Goal: Browse casually: Explore the website without a specific task or goal

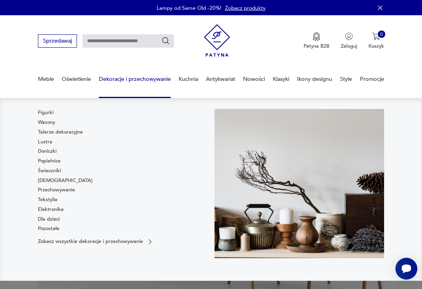
click at [55, 123] on link "Wazony" at bounding box center [46, 122] width 17 height 7
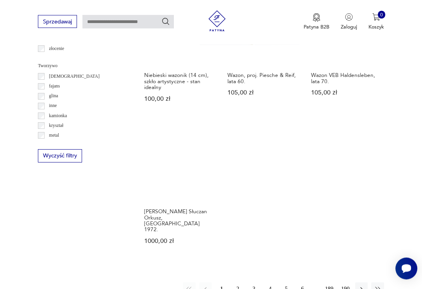
scroll to position [893, 0]
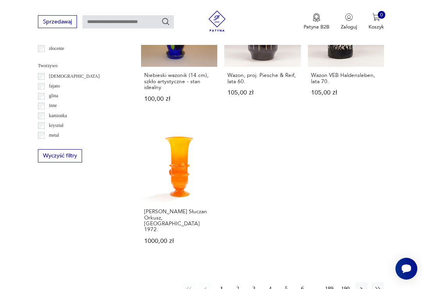
click at [169, 189] on link "[PERSON_NAME] Słuczan Orkusz, [GEOGRAPHIC_DATA] 1972. 1000,00 zł" at bounding box center [179, 192] width 76 height 131
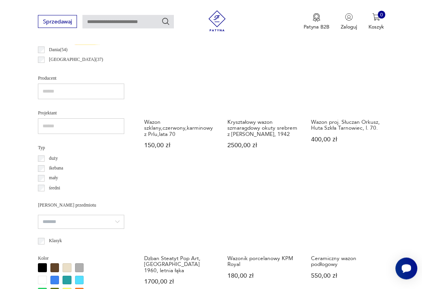
scroll to position [443, 0]
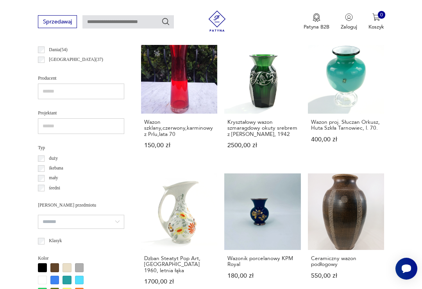
click at [254, 135] on h3 "Kryształowy wazon szmaragdowy okuty srebrem z [PERSON_NAME], 1942" at bounding box center [262, 128] width 70 height 18
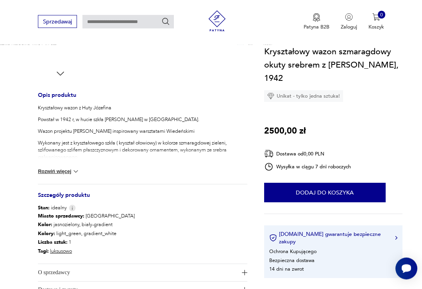
scroll to position [267, 0]
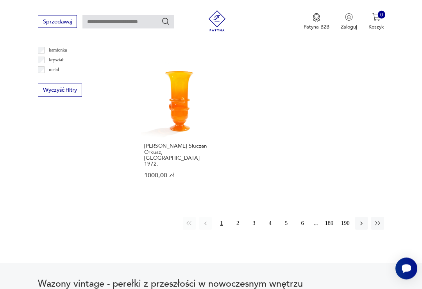
scroll to position [959, 0]
click at [241, 229] on button "2" at bounding box center [237, 223] width 13 height 13
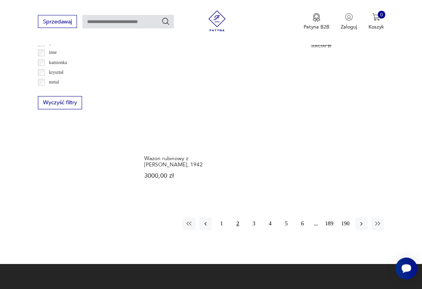
scroll to position [947, 0]
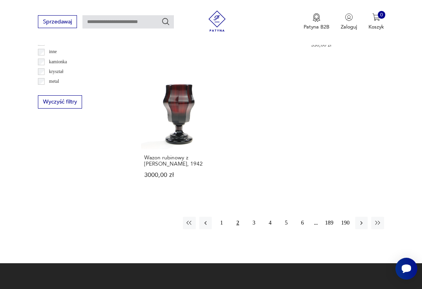
click at [255, 229] on button "3" at bounding box center [254, 223] width 13 height 13
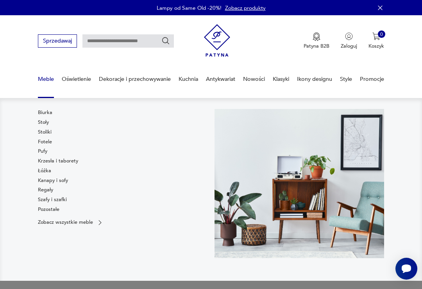
click at [50, 133] on link "Stoliki" at bounding box center [45, 132] width 14 height 7
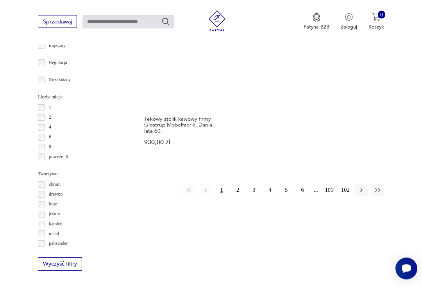
scroll to position [997, 0]
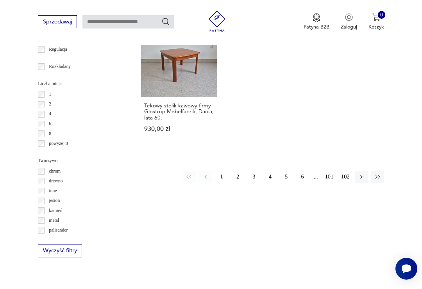
click at [240, 183] on button "2" at bounding box center [237, 177] width 13 height 13
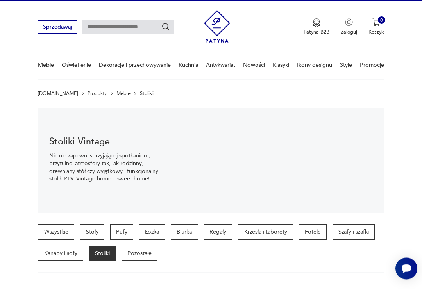
scroll to position [18, 0]
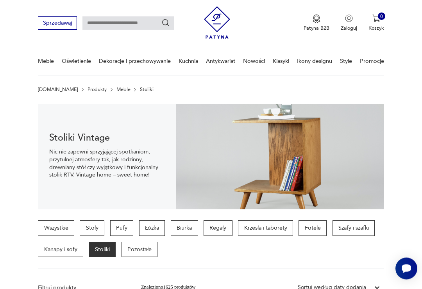
click at [144, 250] on p "Pozostałe" at bounding box center [140, 250] width 36 height 16
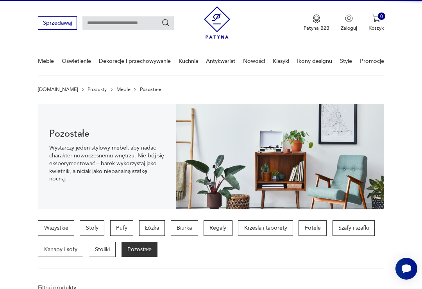
scroll to position [181, 0]
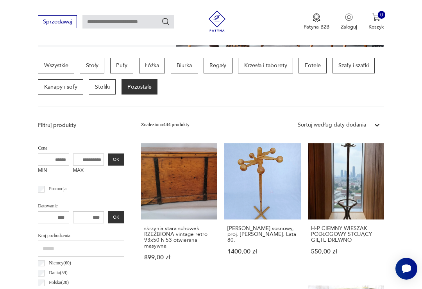
click at [349, 243] on h3 "H-P CIEMNY WIESZAK PODŁOGOWY STOJĄCY GIĘTE DREWNO" at bounding box center [346, 234] width 70 height 18
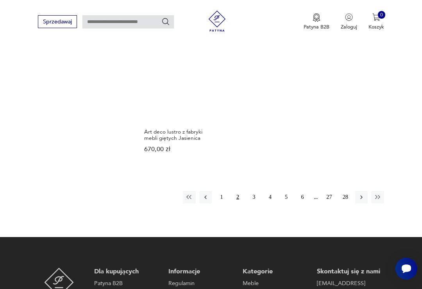
scroll to position [983, 0]
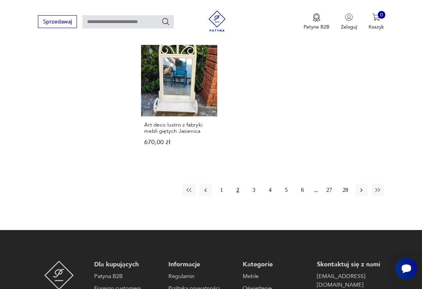
click at [227, 197] on button "1" at bounding box center [221, 190] width 13 height 13
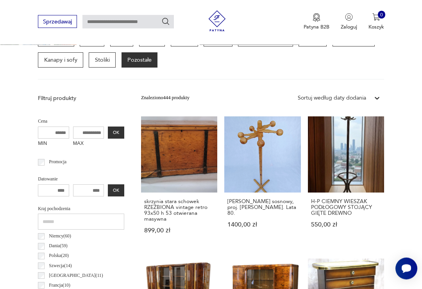
scroll to position [181, 0]
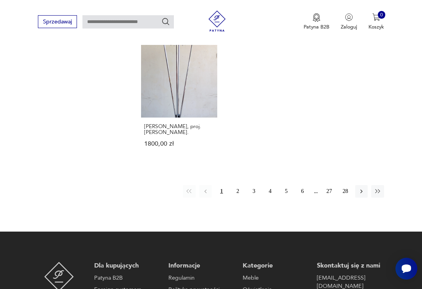
click at [256, 198] on button "3" at bounding box center [254, 191] width 13 height 13
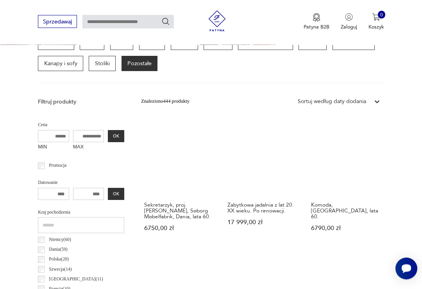
scroll to position [181, 0]
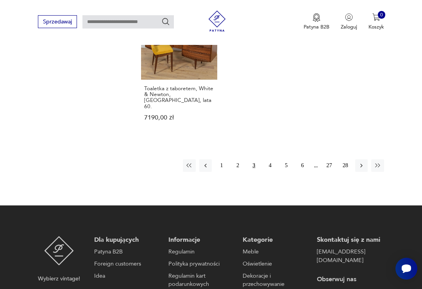
click at [270, 172] on button "4" at bounding box center [270, 165] width 13 height 13
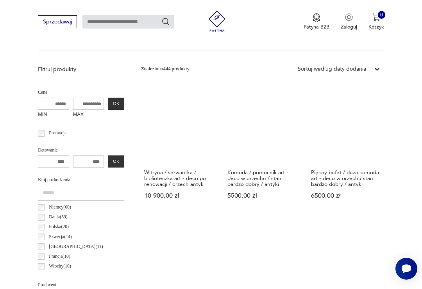
scroll to position [181, 0]
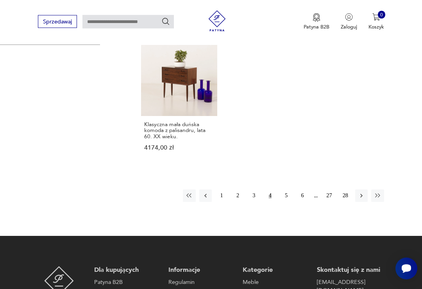
click at [287, 202] on button "5" at bounding box center [286, 196] width 13 height 13
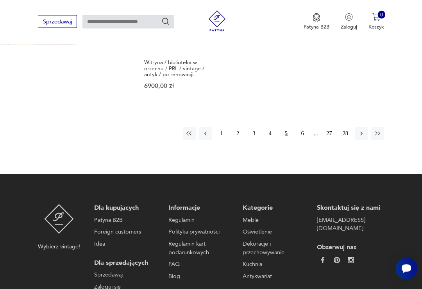
scroll to position [1050, 0]
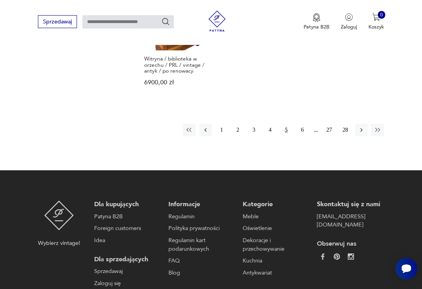
click at [307, 136] on button "6" at bounding box center [302, 130] width 13 height 13
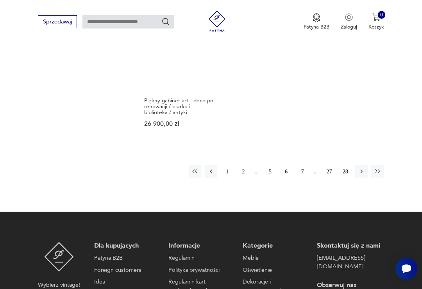
scroll to position [1038, 0]
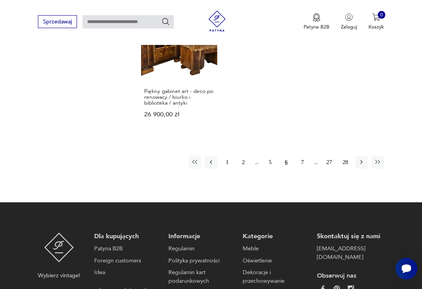
click at [302, 168] on button "7" at bounding box center [302, 162] width 13 height 13
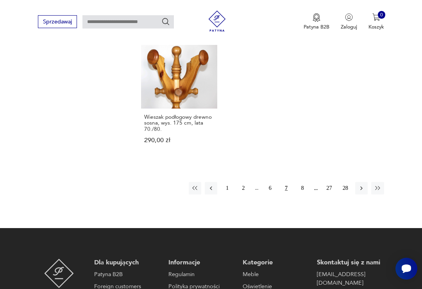
scroll to position [1001, 0]
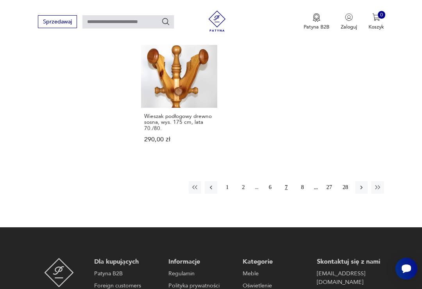
click at [303, 194] on button "8" at bounding box center [302, 187] width 13 height 13
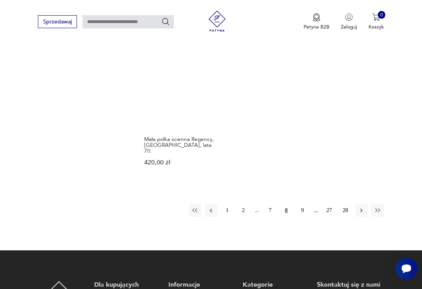
scroll to position [976, 0]
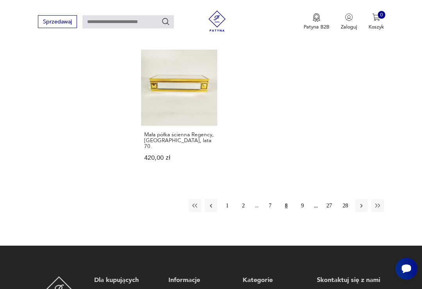
click at [304, 212] on button "9" at bounding box center [302, 205] width 13 height 13
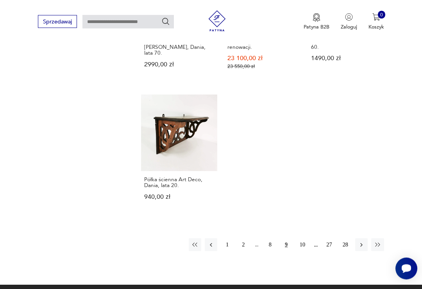
scroll to position [956, 0]
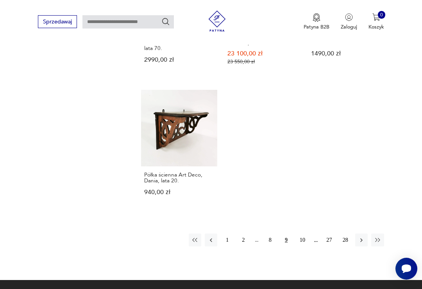
click at [304, 234] on button "10" at bounding box center [302, 240] width 13 height 13
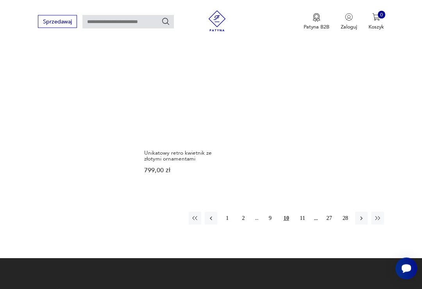
scroll to position [949, 0]
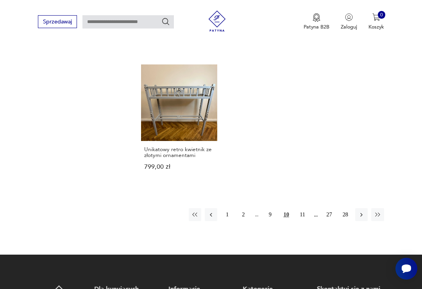
click at [307, 221] on button "11" at bounding box center [302, 214] width 13 height 13
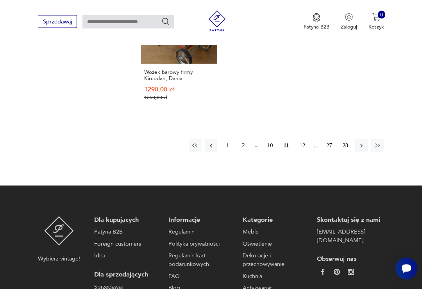
scroll to position [1048, 0]
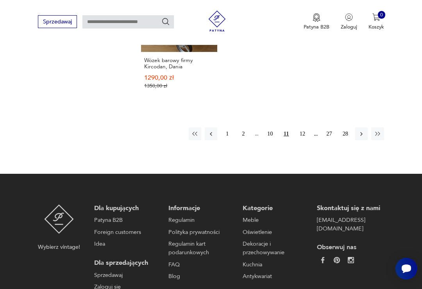
click at [309, 140] on button "12" at bounding box center [302, 133] width 13 height 13
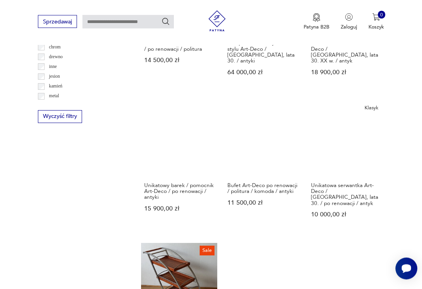
scroll to position [181, 0]
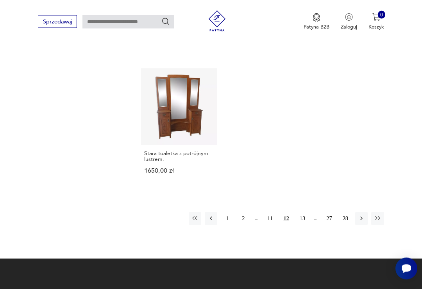
click at [304, 225] on button "13" at bounding box center [302, 219] width 13 height 13
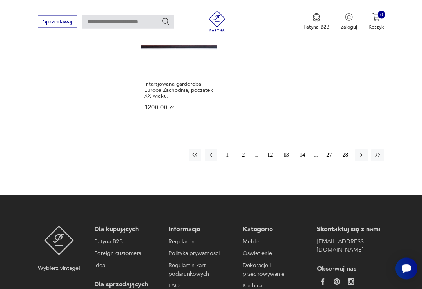
scroll to position [1030, 0]
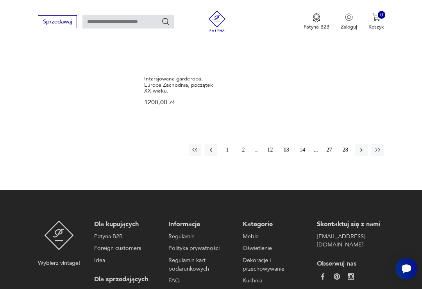
click at [308, 144] on button "14" at bounding box center [302, 150] width 13 height 13
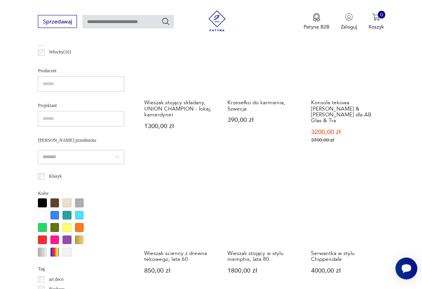
scroll to position [451, 0]
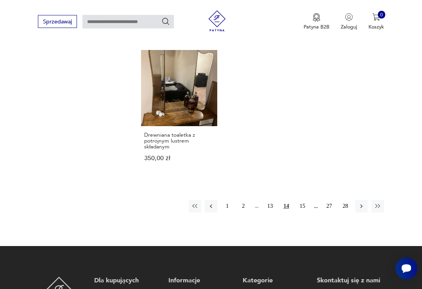
click at [304, 213] on button "15" at bounding box center [302, 206] width 13 height 13
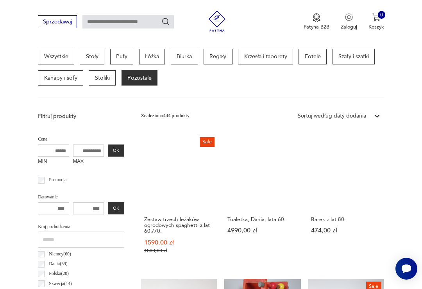
scroll to position [181, 0]
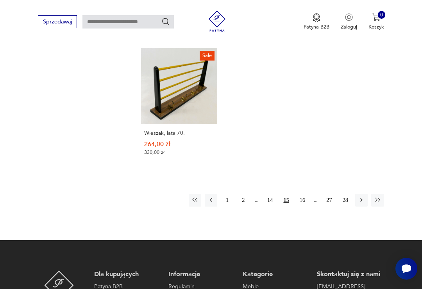
click at [305, 206] on button "16" at bounding box center [302, 200] width 13 height 13
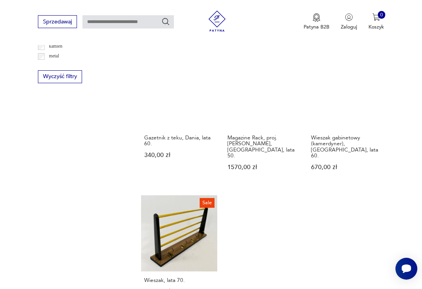
scroll to position [181, 0]
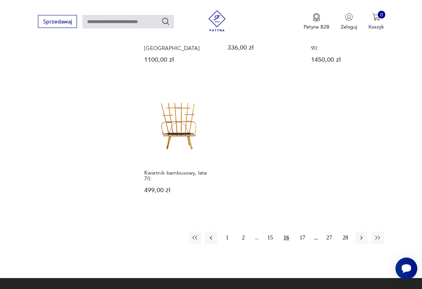
click at [306, 245] on button "17" at bounding box center [302, 238] width 13 height 13
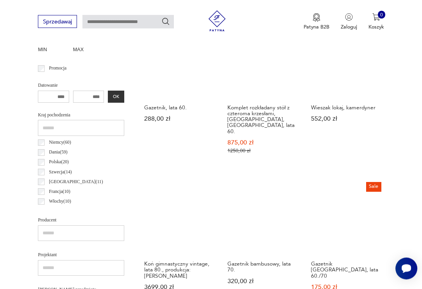
scroll to position [301, 0]
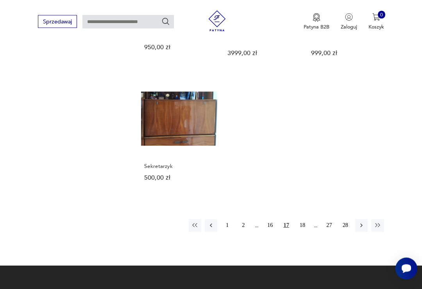
click at [307, 231] on button "18" at bounding box center [302, 226] width 13 height 13
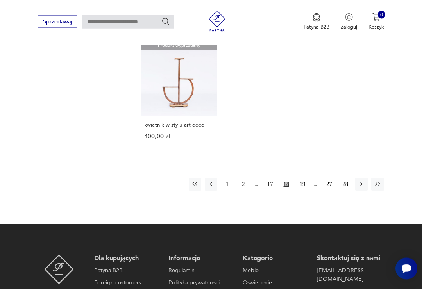
scroll to position [961, 0]
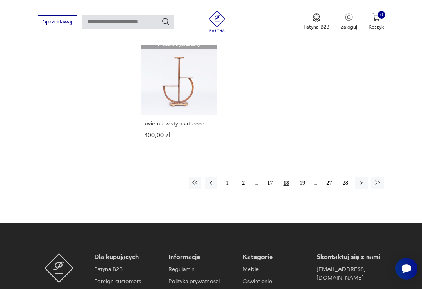
click at [306, 189] on button "19" at bounding box center [302, 183] width 13 height 13
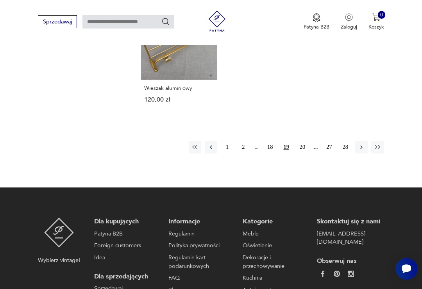
scroll to position [978, 0]
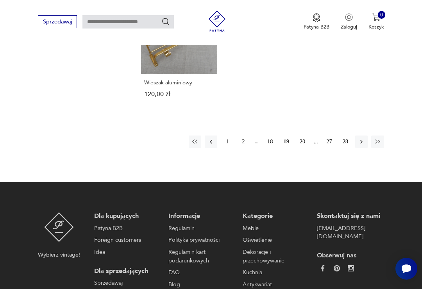
click at [304, 148] on button "20" at bounding box center [302, 142] width 13 height 13
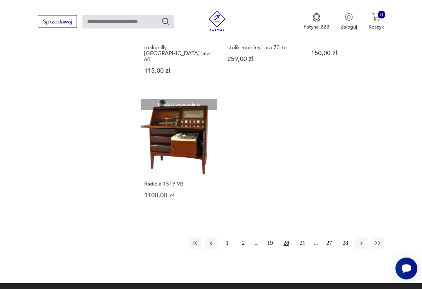
scroll to position [925, 0]
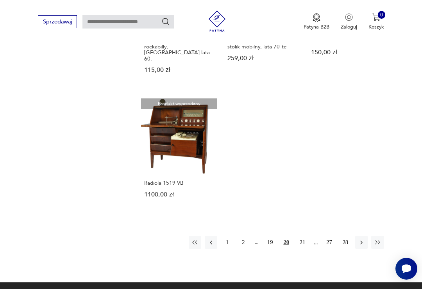
click at [306, 248] on button "21" at bounding box center [302, 242] width 13 height 13
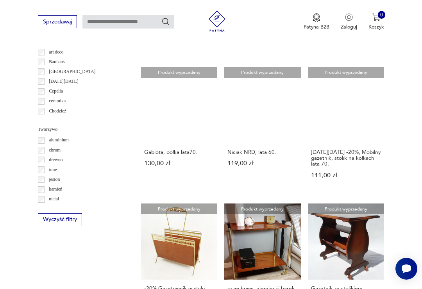
scroll to position [181, 0]
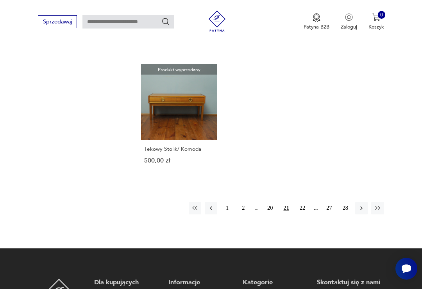
click at [304, 214] on button "22" at bounding box center [302, 208] width 13 height 13
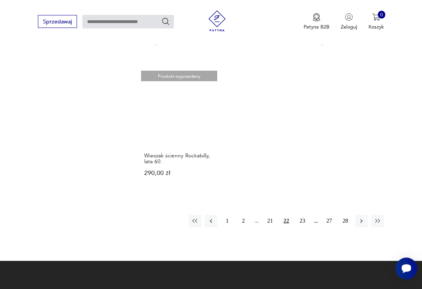
scroll to position [929, 0]
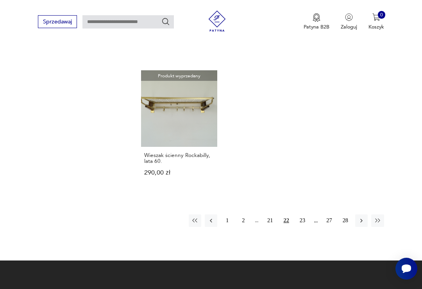
click at [307, 227] on button "23" at bounding box center [302, 220] width 13 height 13
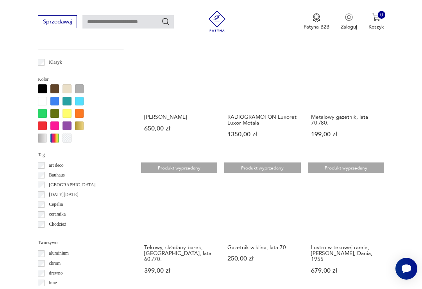
scroll to position [181, 0]
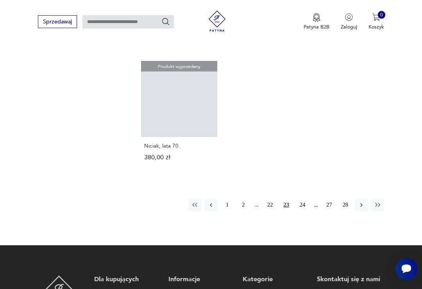
click at [306, 211] on button "24" at bounding box center [302, 205] width 13 height 13
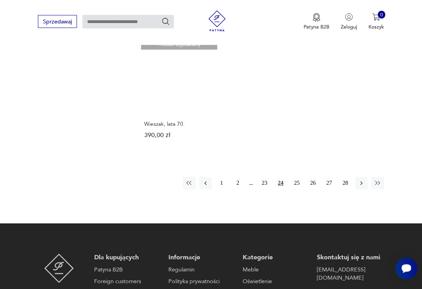
scroll to position [981, 0]
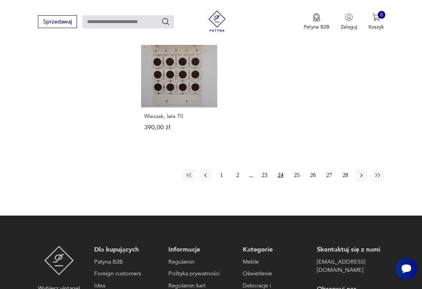
click at [301, 182] on button "25" at bounding box center [296, 175] width 13 height 13
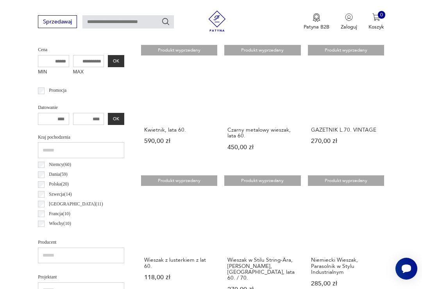
scroll to position [181, 0]
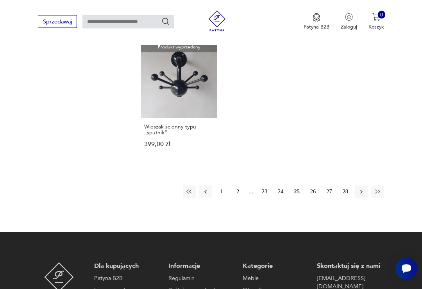
click at [314, 198] on button "26" at bounding box center [313, 192] width 13 height 13
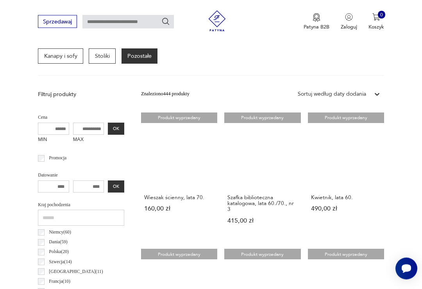
scroll to position [181, 0]
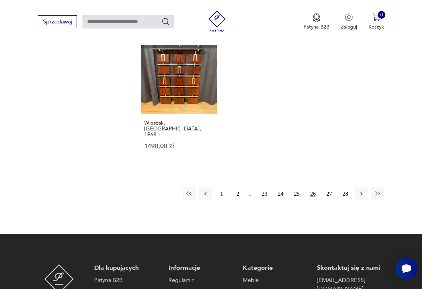
click at [329, 200] on button "27" at bounding box center [329, 194] width 13 height 13
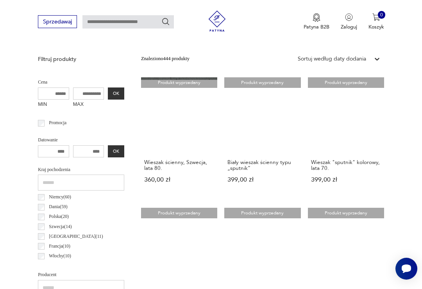
scroll to position [181, 0]
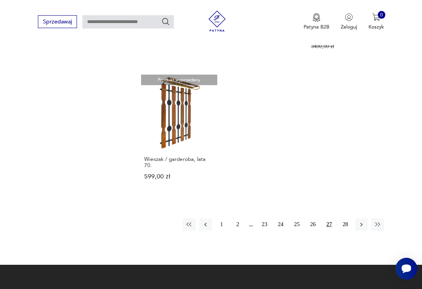
click at [349, 231] on button "28" at bounding box center [345, 224] width 13 height 13
